Goal: Register for event/course

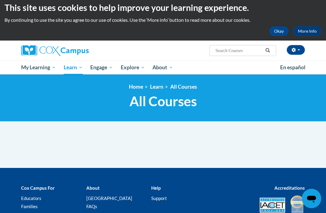
scroll to position [5, 0]
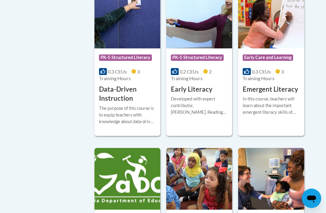
scroll to position [738, 0]
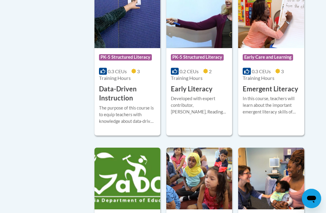
click at [131, 109] on div "The purpose of this course is to equip teachers with knowledge about data-drive…" at bounding box center [127, 114] width 57 height 20
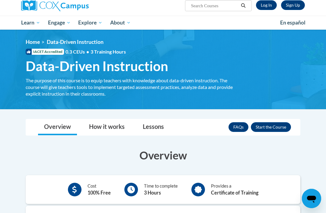
scroll to position [43, 0]
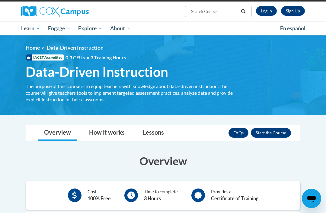
click at [272, 132] on button "Enroll" at bounding box center [271, 133] width 40 height 10
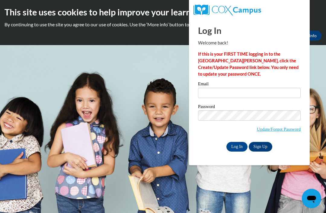
click at [287, 94] on input "Email" at bounding box center [249, 93] width 103 height 10
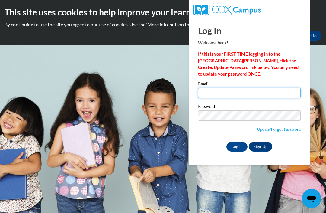
type input "brandyl@bdlc.org"
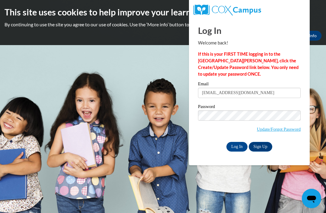
click at [237, 146] on input "Log In" at bounding box center [236, 147] width 21 height 10
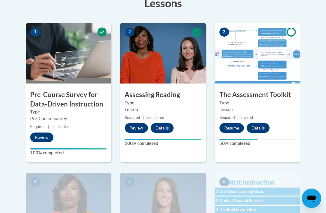
scroll to position [180, 0]
click at [236, 129] on button "Resume" at bounding box center [232, 128] width 24 height 10
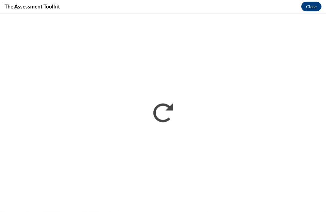
scroll to position [190, 0]
